Goal: Find specific page/section: Find specific page/section

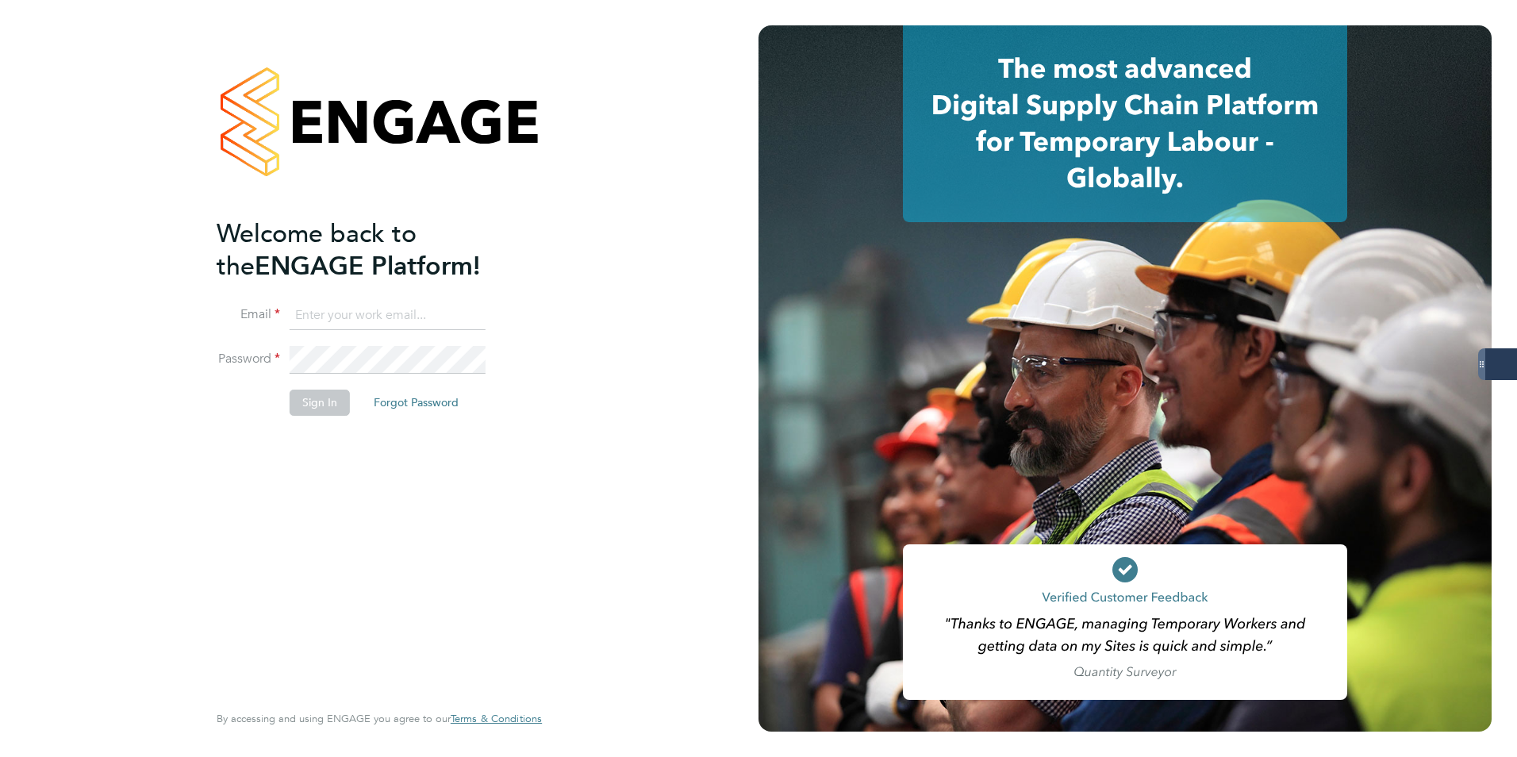
type input "[PERSON_NAME][EMAIL_ADDRESS][PERSON_NAME][DOMAIN_NAME]"
click at [301, 409] on button "Sign In" at bounding box center [320, 402] width 60 height 25
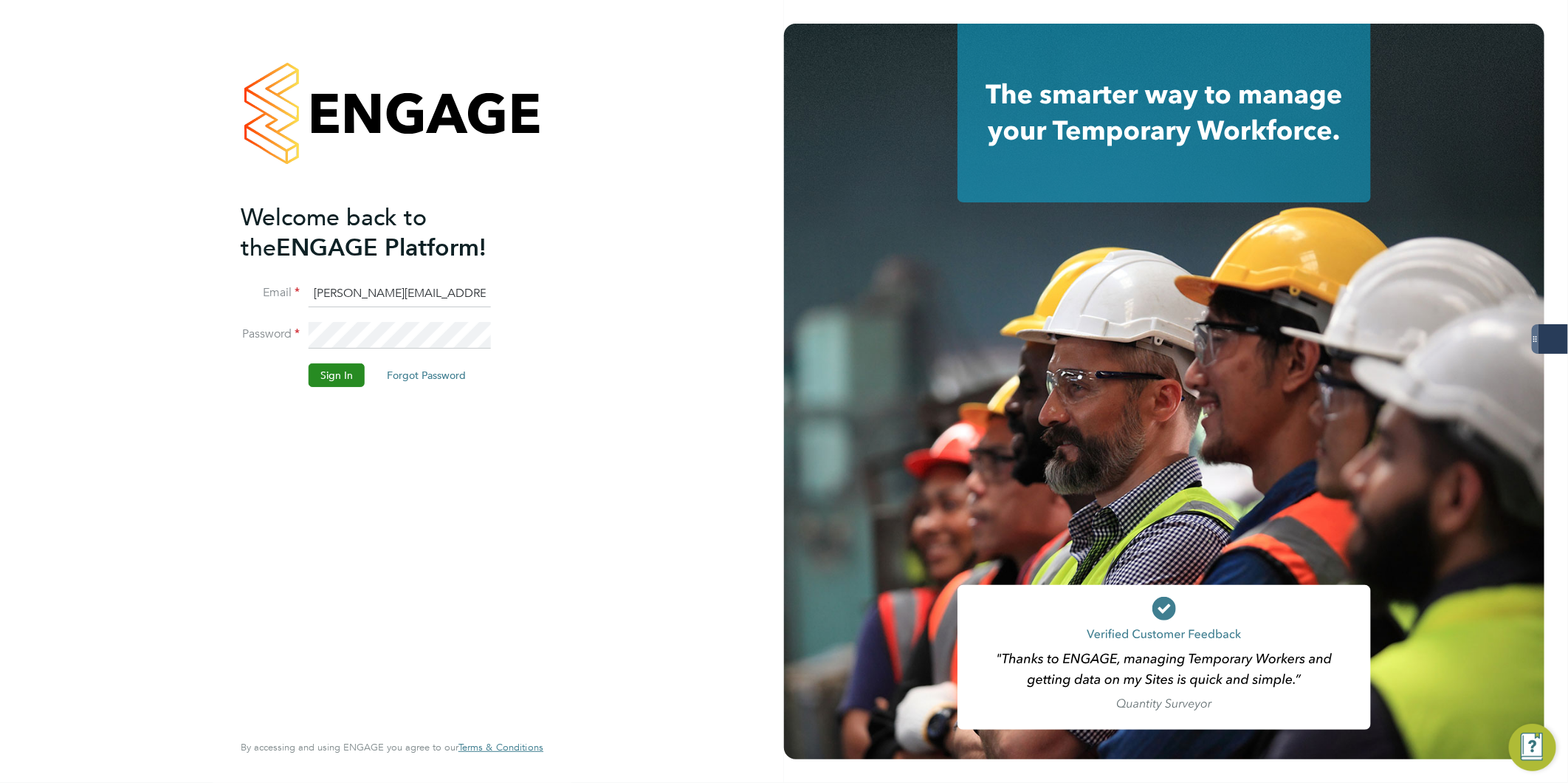
click at [328, 373] on button "Sign In" at bounding box center [337, 374] width 56 height 23
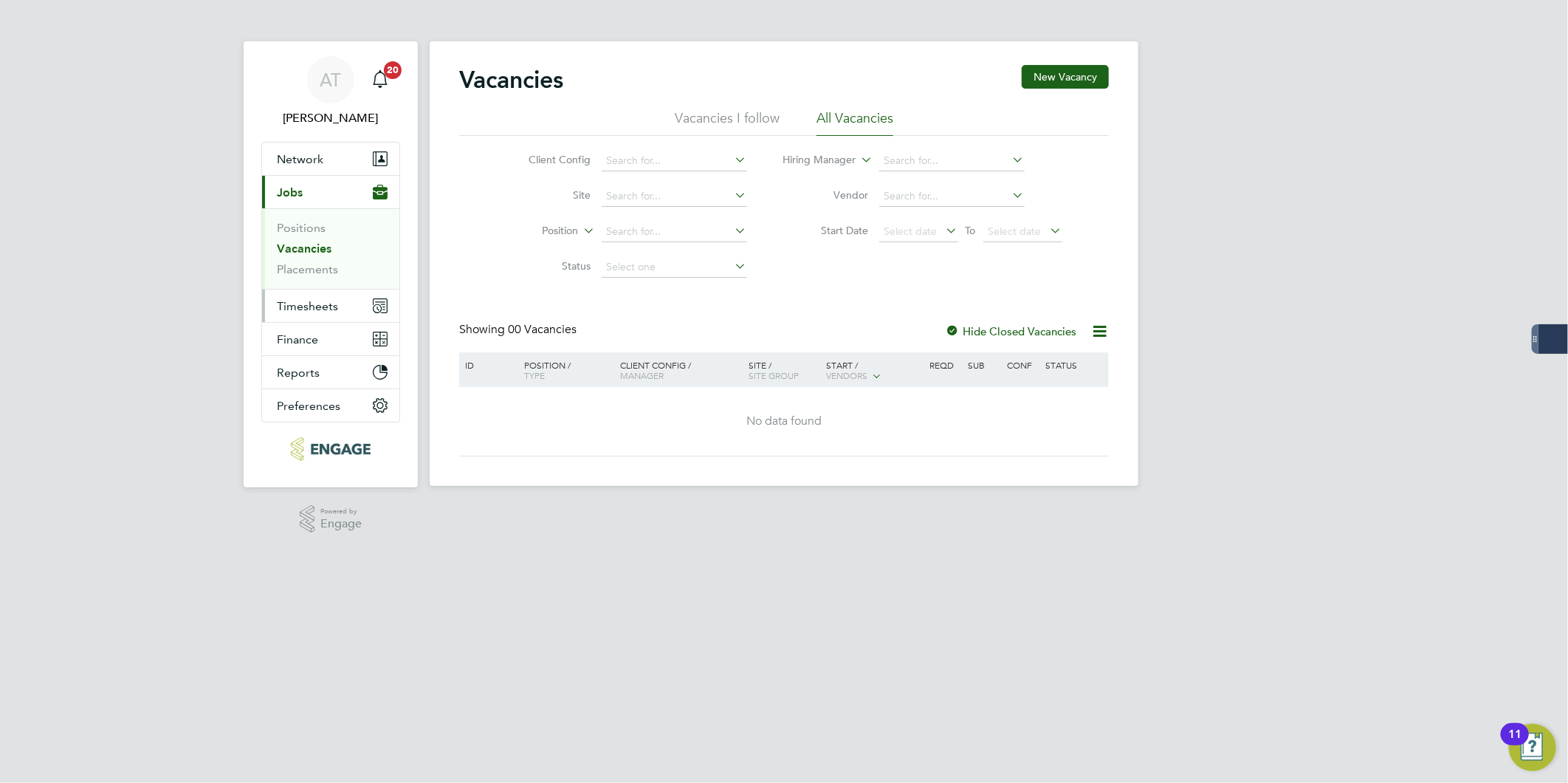
click at [290, 311] on span "Timesheets" at bounding box center [308, 305] width 61 height 14
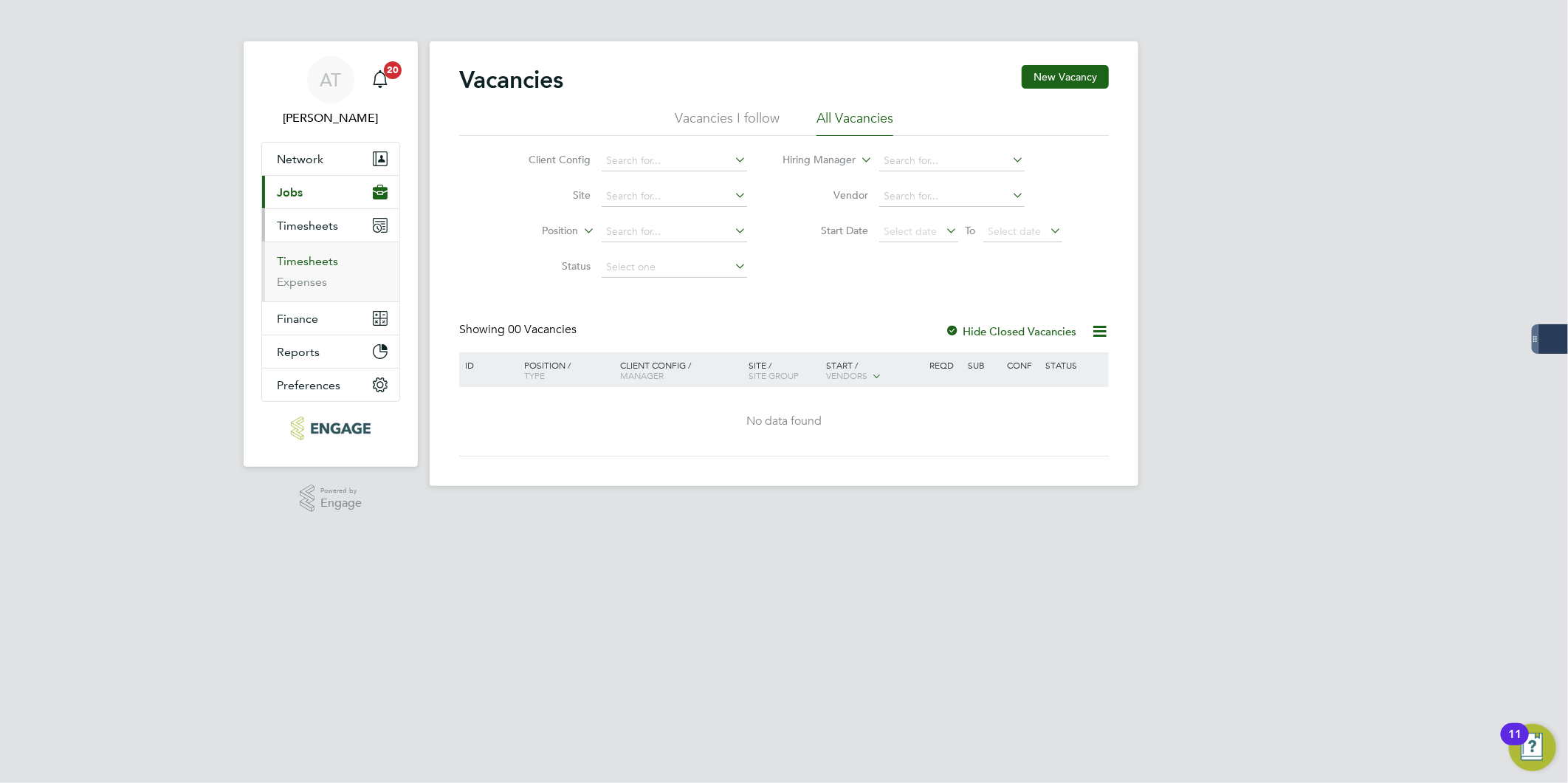
click at [308, 267] on link "Timesheets" at bounding box center [308, 261] width 61 height 14
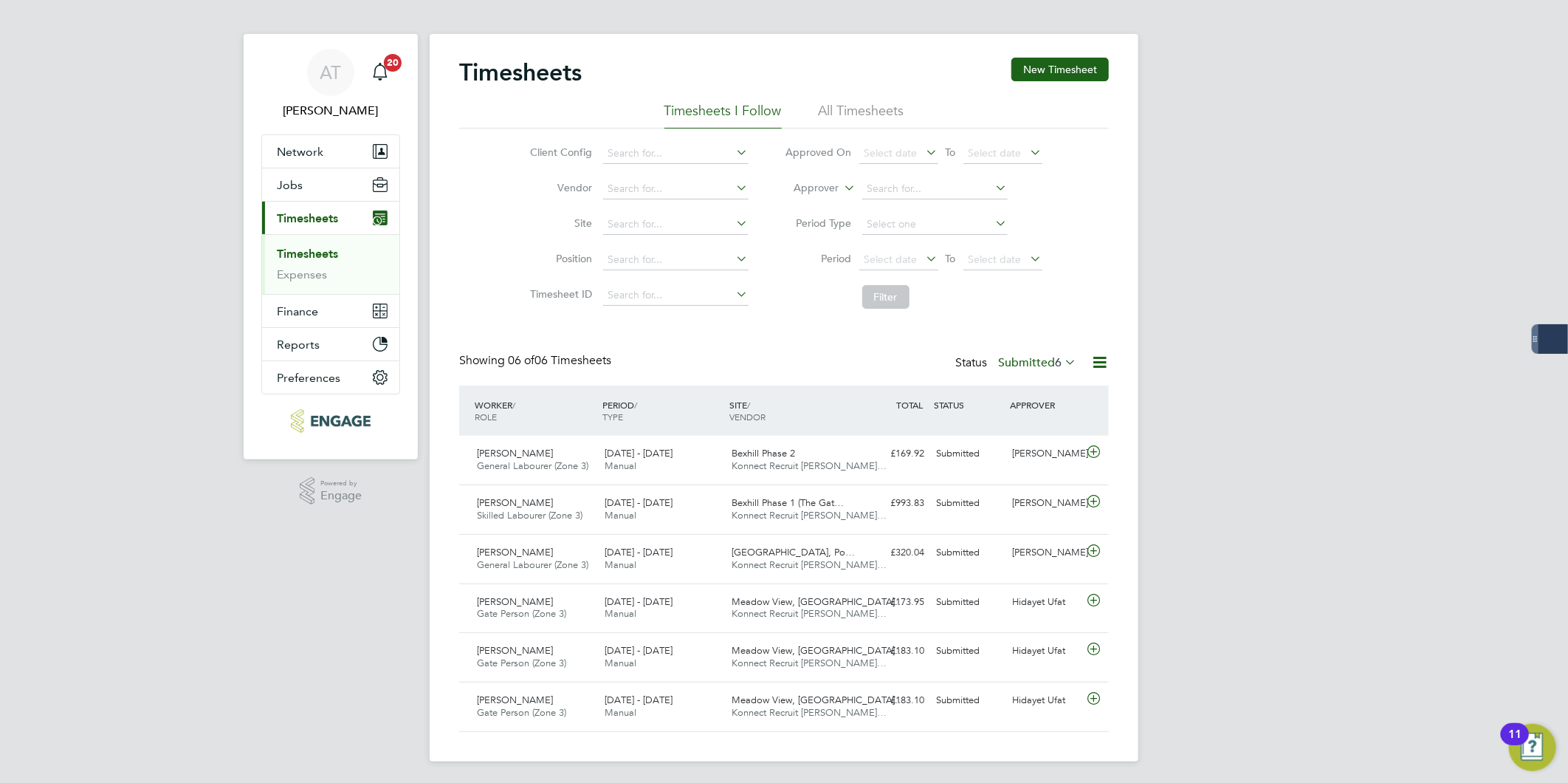
scroll to position [9, 0]
click at [287, 185] on span "Jobs" at bounding box center [290, 182] width 26 height 14
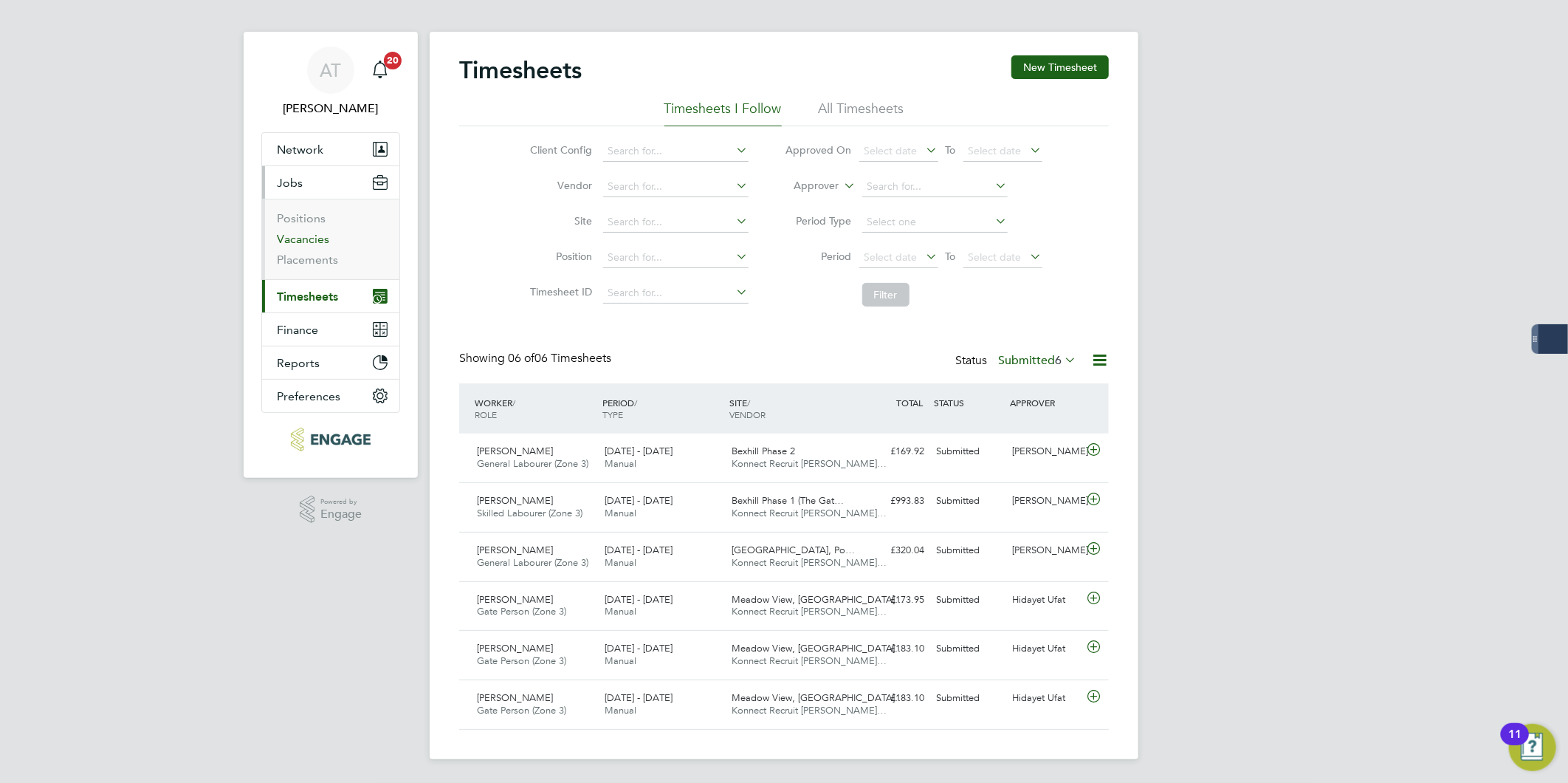
click at [298, 237] on link "Vacancies" at bounding box center [303, 238] width 52 height 14
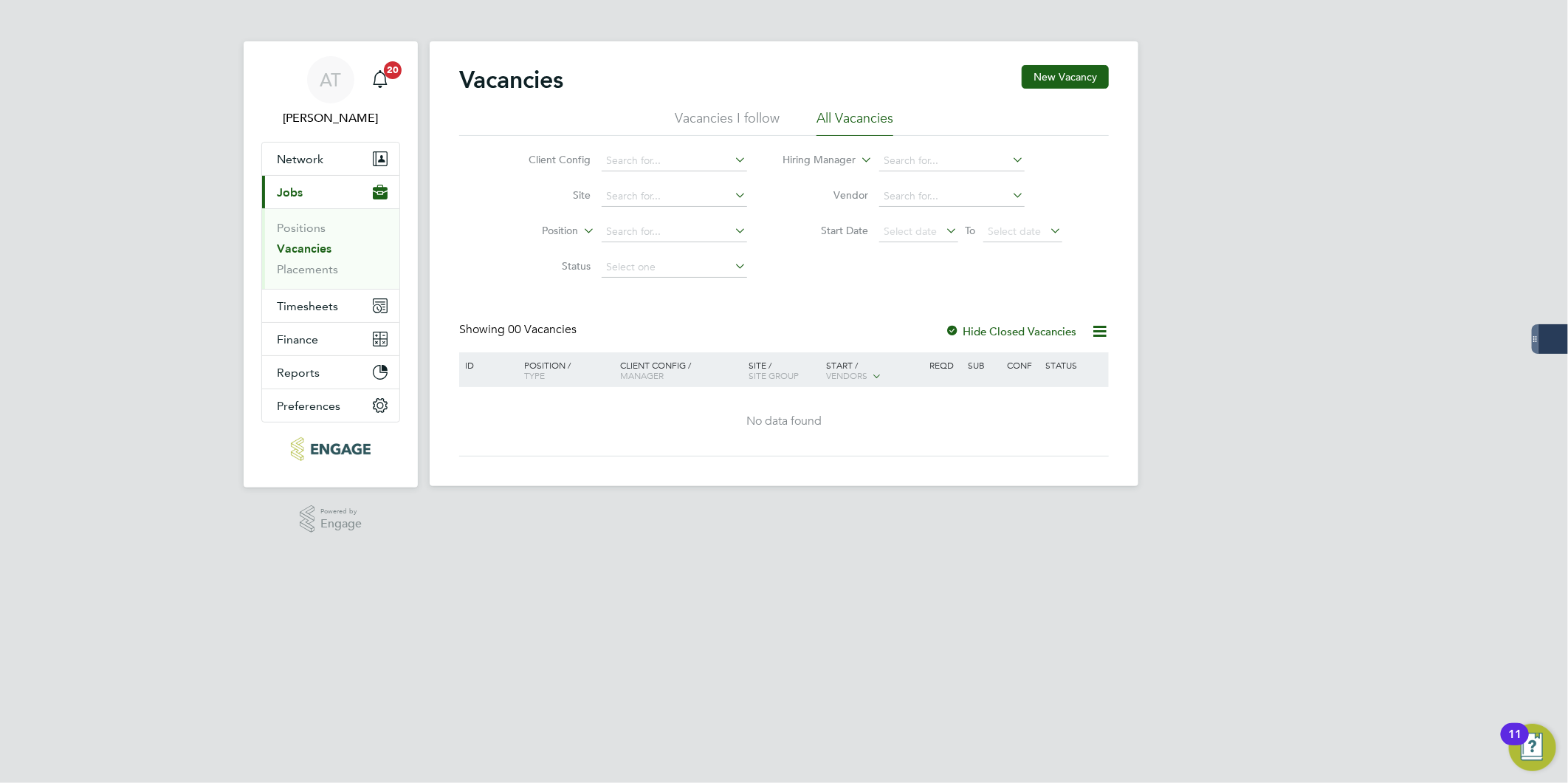
click at [852, 114] on li "All Vacancies" at bounding box center [855, 122] width 77 height 27
click at [1199, 167] on div "AT Amelia Taylor Notifications 20 Applications: Network Team Members Businesses…" at bounding box center [784, 254] width 1568 height 509
click at [299, 246] on link "Vacancies" at bounding box center [304, 248] width 55 height 14
